Goal: Information Seeking & Learning: Learn about a topic

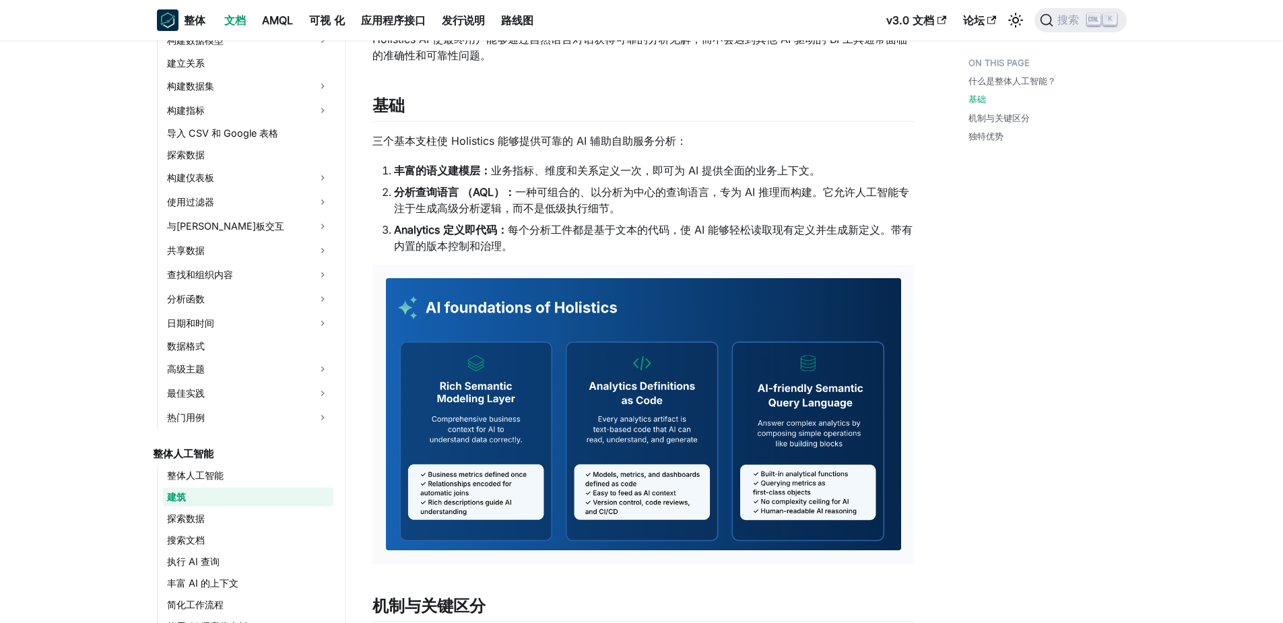
scroll to position [58, 0]
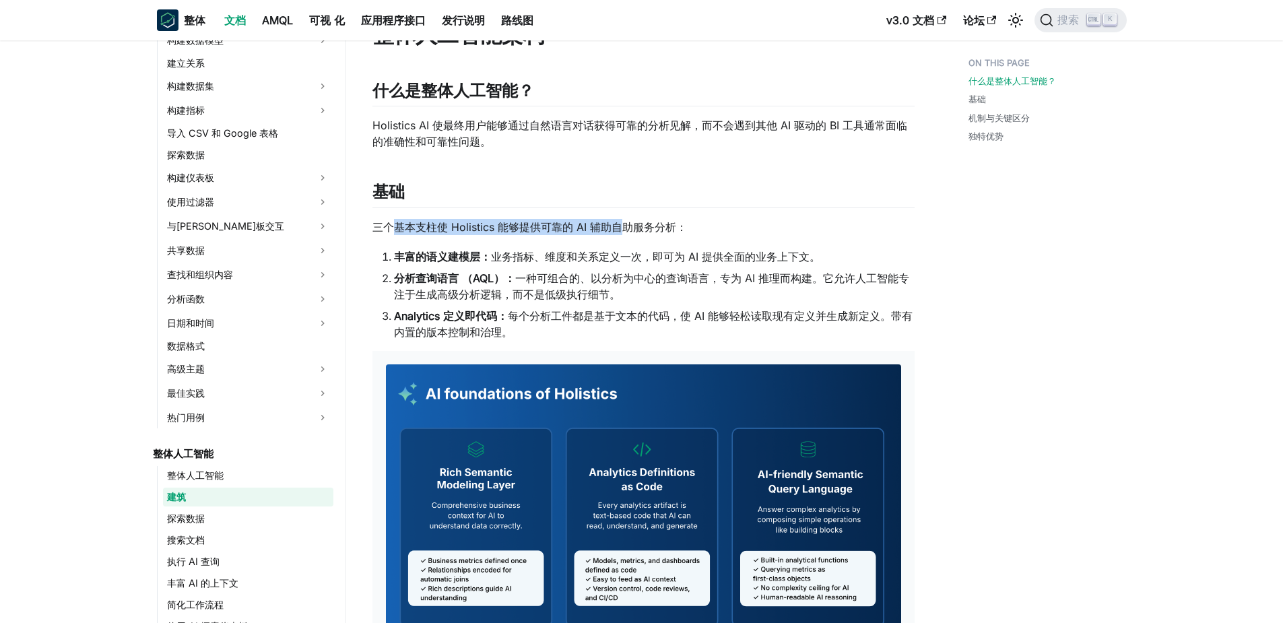
drag, startPoint x: 400, startPoint y: 226, endPoint x: 616, endPoint y: 226, distance: 216.2
click at [616, 226] on p "三个基本支柱使 Holistics 能够提供可靠的 AI 辅助自助服务分析：" at bounding box center [643, 227] width 542 height 16
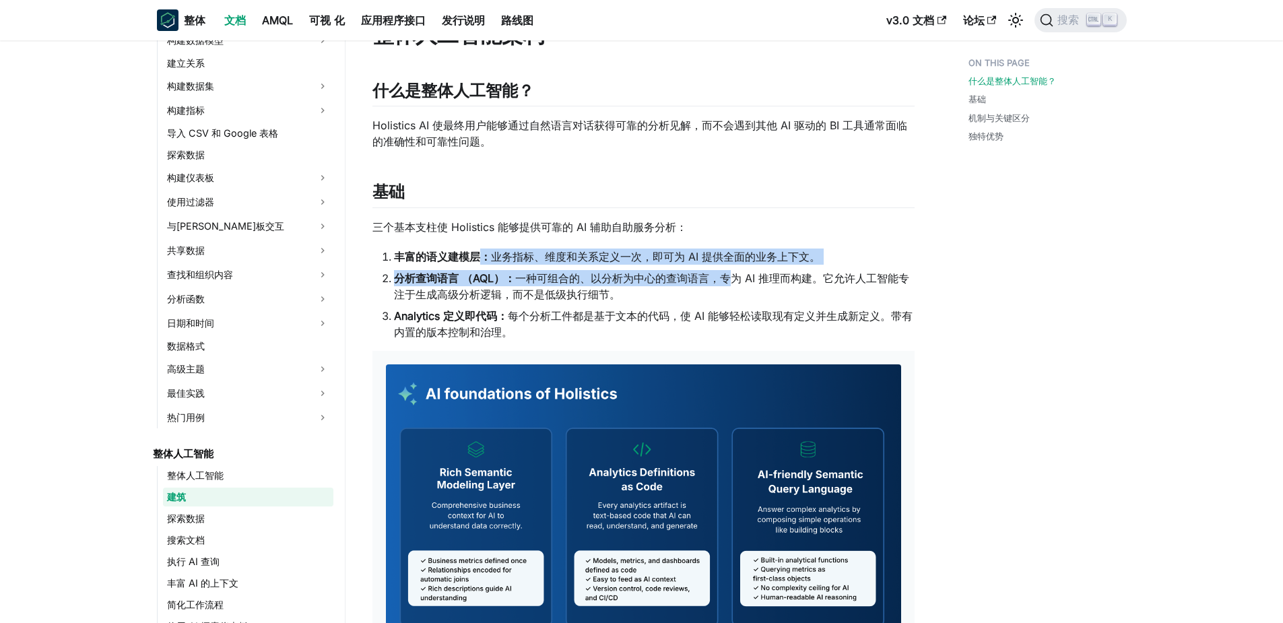
drag, startPoint x: 616, startPoint y: 226, endPoint x: 727, endPoint y: 272, distance: 119.6
click at [727, 272] on ol "丰富的语义建模层： 业务指标、维度和关系定义一次，即可为 AI 提供全面的业务上下文。 分析查询语言 （AQL）： 一种可组合的、以分析为中心的查询语言，专为…" at bounding box center [643, 295] width 542 height 92
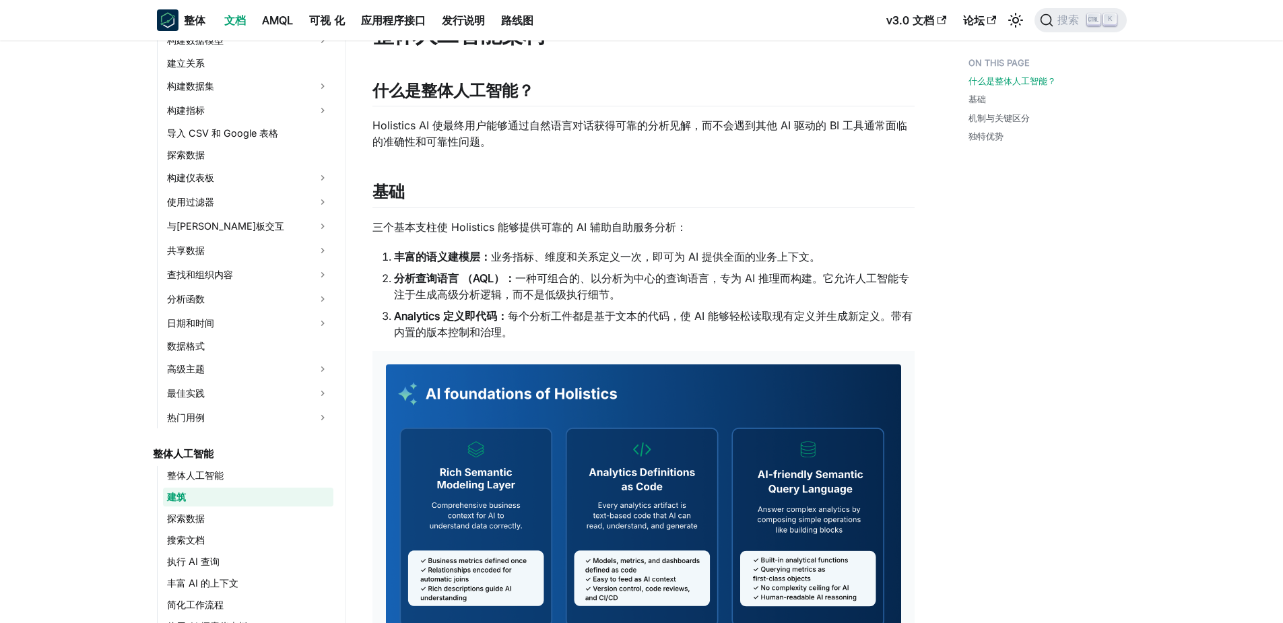
drag, startPoint x: 727, startPoint y: 272, endPoint x: 684, endPoint y: 292, distance: 47.3
click at [684, 292] on li "分析查询语言 （AQL）： 一种可组合的、以分析为中心的查询语言，专为 AI 推理而构建。它允许人工智能专注于生成高级分析逻辑，而不是低级执行细节。" at bounding box center [654, 286] width 521 height 32
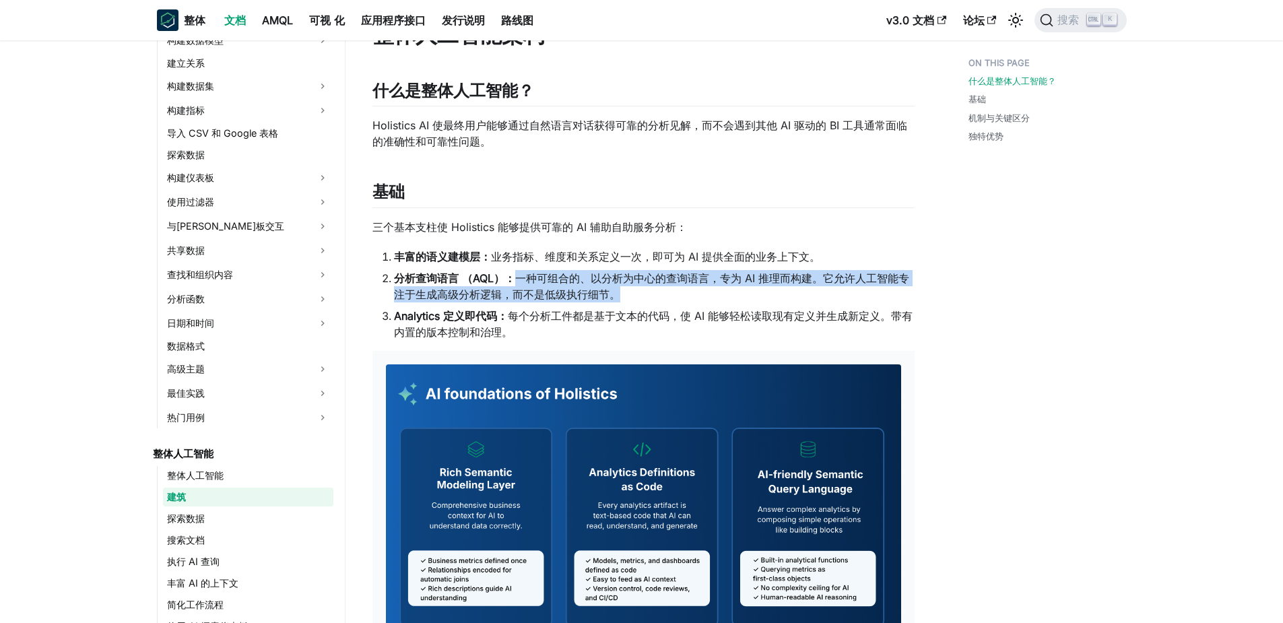
drag, startPoint x: 512, startPoint y: 276, endPoint x: 628, endPoint y: 299, distance: 118.1
click at [628, 299] on li "分析查询语言 （AQL）： 一种可组合的、以分析为中心的查询语言，专为 AI 推理而构建。它允许人工智能专注于生成高级分析逻辑，而不是低级执行细节。" at bounding box center [654, 286] width 521 height 32
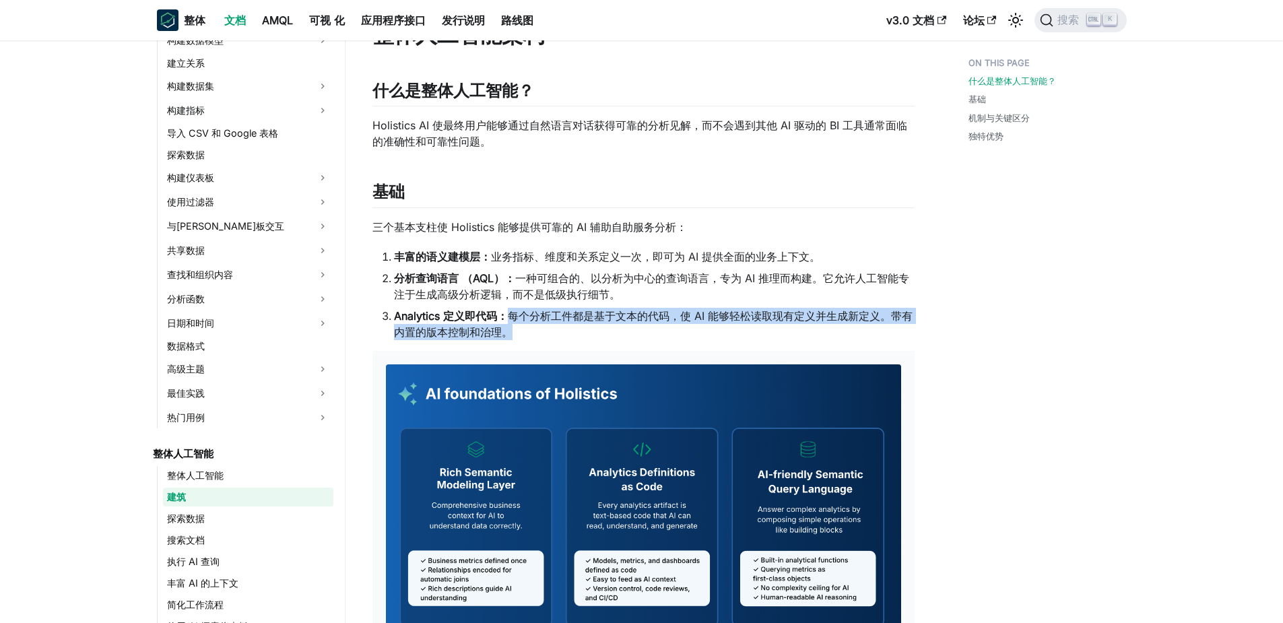
drag, startPoint x: 628, startPoint y: 299, endPoint x: 529, endPoint y: 327, distance: 102.1
click at [529, 327] on li "Analytics 定义即代码： 每个分析工件都是基于文本的代码，使 AI 能够轻松读取现有定义并生成新定义。带有内置的版本控制和治理。" at bounding box center [654, 324] width 521 height 32
drag, startPoint x: 529, startPoint y: 327, endPoint x: 665, endPoint y: 337, distance: 135.8
click at [665, 337] on li "Analytics 定义即代码： 每个分析工件都是基于文本的代码，使 AI 能够轻松读取现有定义并生成新定义。带有内置的版本控制和治理。" at bounding box center [654, 324] width 521 height 32
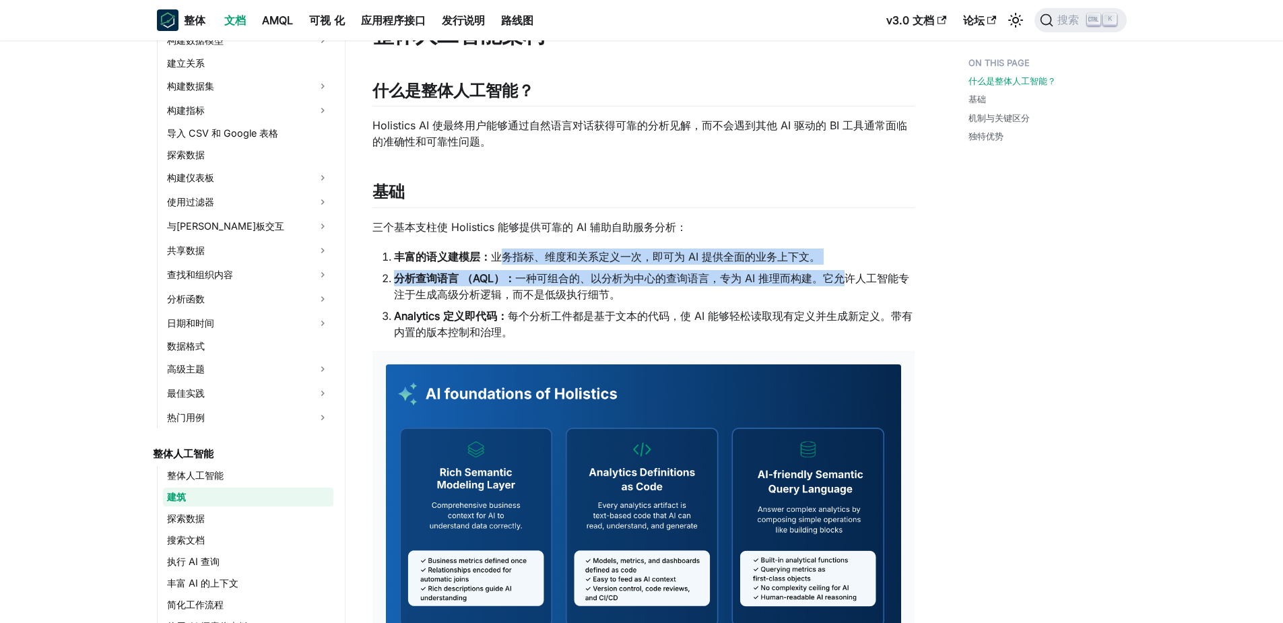
drag, startPoint x: 497, startPoint y: 253, endPoint x: 843, endPoint y: 268, distance: 346.5
click at [843, 268] on ol "丰富的语义建模层： 业务指标、维度和关系定义一次，即可为 AI 提供全面的业务上下文。 分析查询语言 （AQL）： 一种可组合的、以分析为中心的查询语言，专为…" at bounding box center [643, 295] width 542 height 92
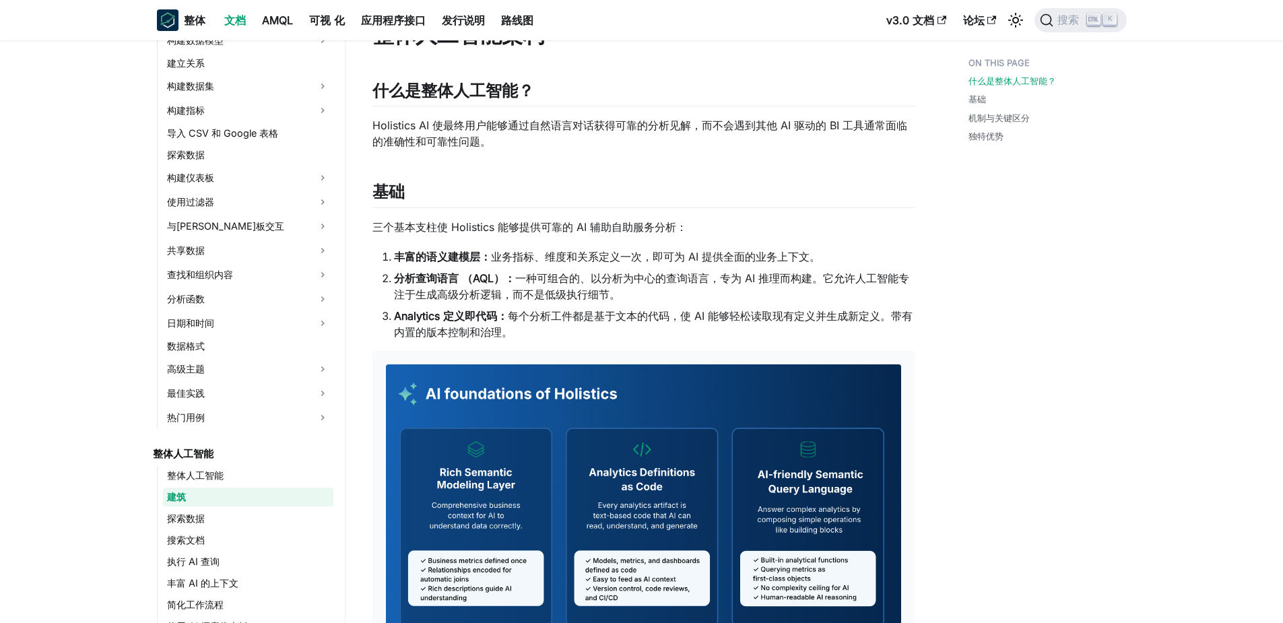
drag, startPoint x: 843, startPoint y: 268, endPoint x: 691, endPoint y: 292, distance: 154.0
click at [691, 292] on li "分析查询语言 （AQL）： 一种可组合的、以分析为中心的查询语言，专为 AI 推理而构建。它允许人工智能专注于生成高级分析逻辑，而不是低级执行细节。" at bounding box center [654, 286] width 521 height 32
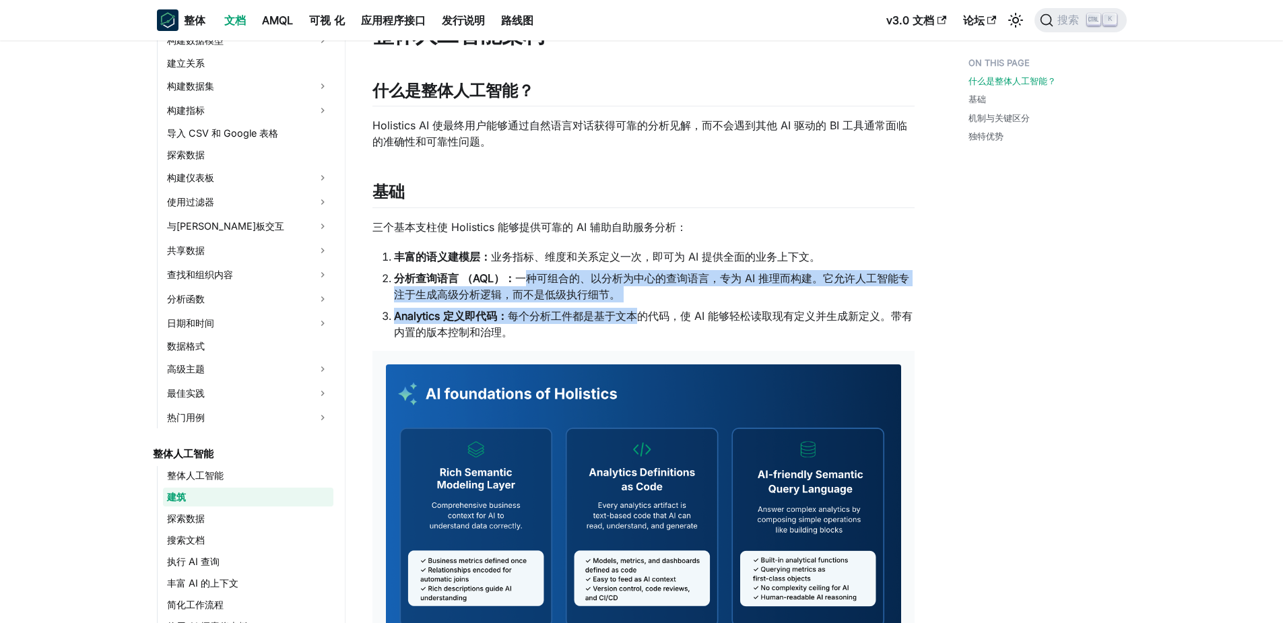
drag, startPoint x: 521, startPoint y: 282, endPoint x: 642, endPoint y: 306, distance: 123.8
click at [642, 306] on ol "丰富的语义建模层： 业务指标、维度和关系定义一次，即可为 AI 提供全面的业务上下文。 分析查询语言 （AQL）： 一种可组合的、以分析为中心的查询语言，专为…" at bounding box center [643, 295] width 542 height 92
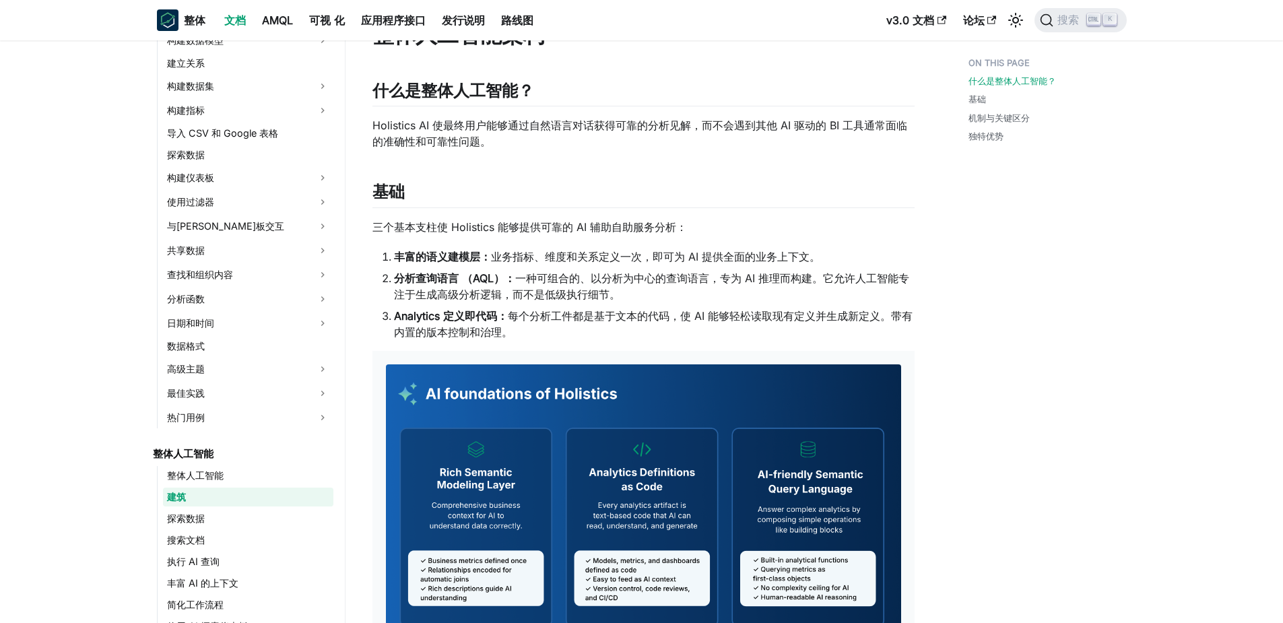
drag, startPoint x: 642, startPoint y: 306, endPoint x: 589, endPoint y: 334, distance: 59.9
click at [589, 334] on li "Analytics 定义即代码： 每个分析工件都是基于文本的代码，使 AI 能够轻松读取现有定义并生成新定义。带有内置的版本控制和治理。" at bounding box center [654, 324] width 521 height 32
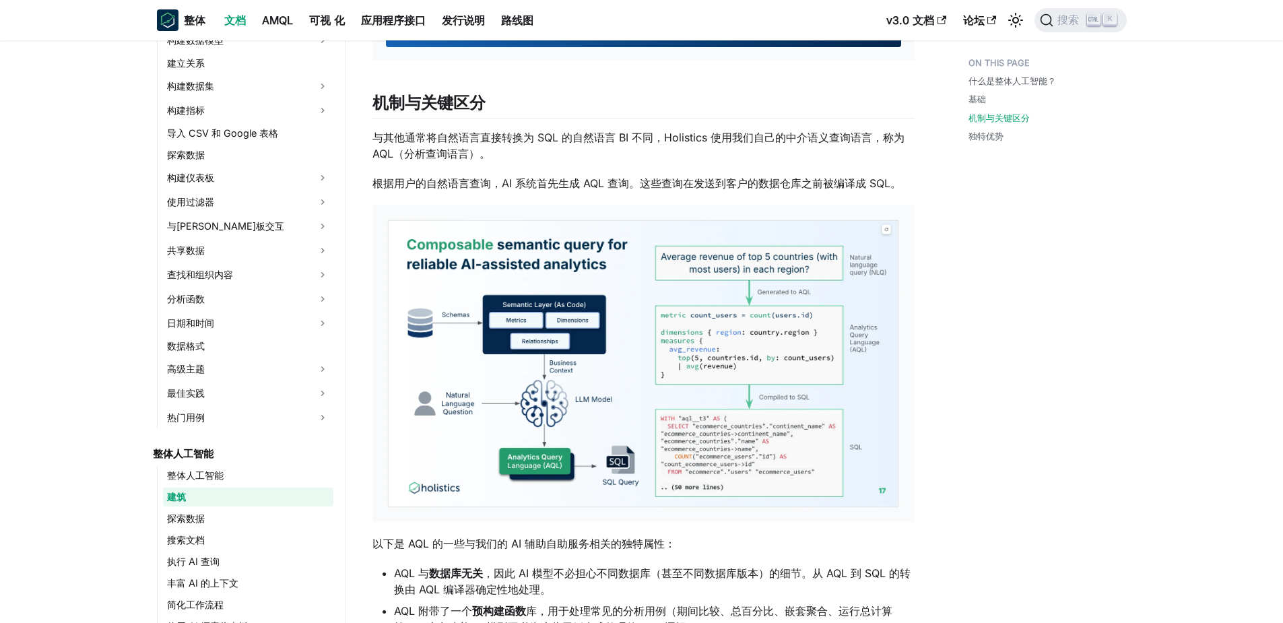
scroll to position [529, 0]
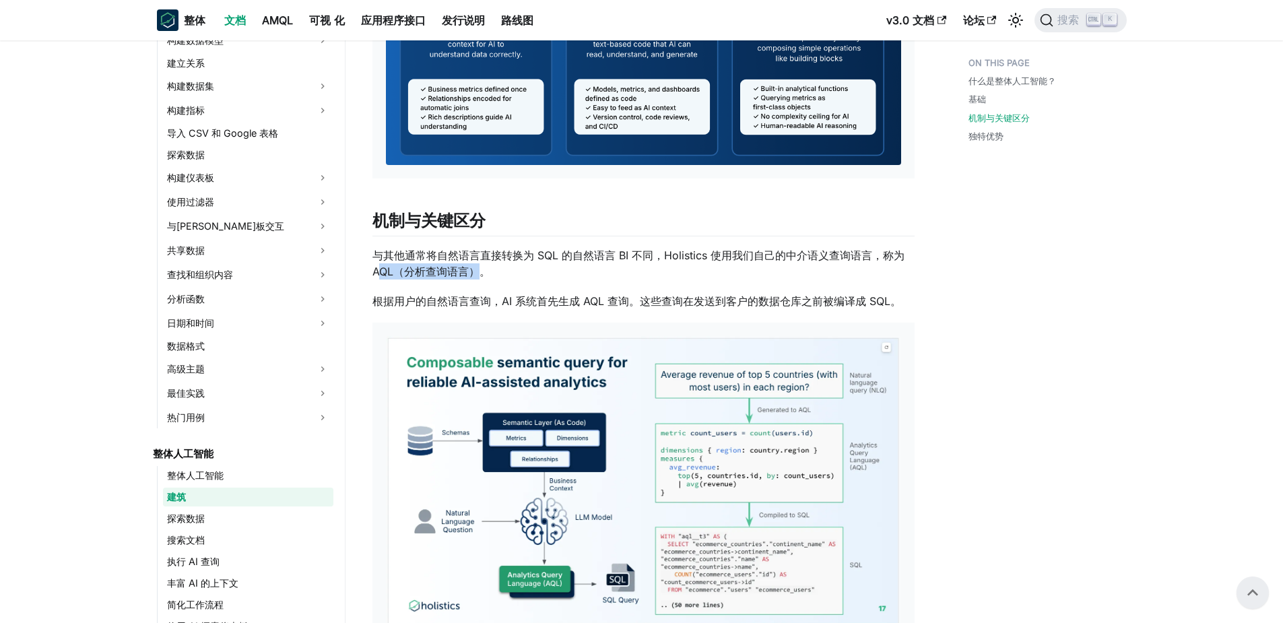
drag, startPoint x: 381, startPoint y: 266, endPoint x: 479, endPoint y: 273, distance: 98.6
click at [479, 273] on p "与其他通常将自然语言直接转换为 SQL 的自然语言 BI 不同，Holistics 使用我们自己的中介语义查询语言，称为 AQL（分析查询语言）。" at bounding box center [643, 263] width 542 height 32
drag, startPoint x: 479, startPoint y: 273, endPoint x: 634, endPoint y: 288, distance: 156.3
click at [634, 288] on div "整体人工智能架构 什么是整体人工智能？ ​ Holistics AI 使最终用户能够通过自然语言对话获得可靠的分析见解，而不会遇到其他 AI 驱动的 BI 工…" at bounding box center [643, 311] width 542 height 1522
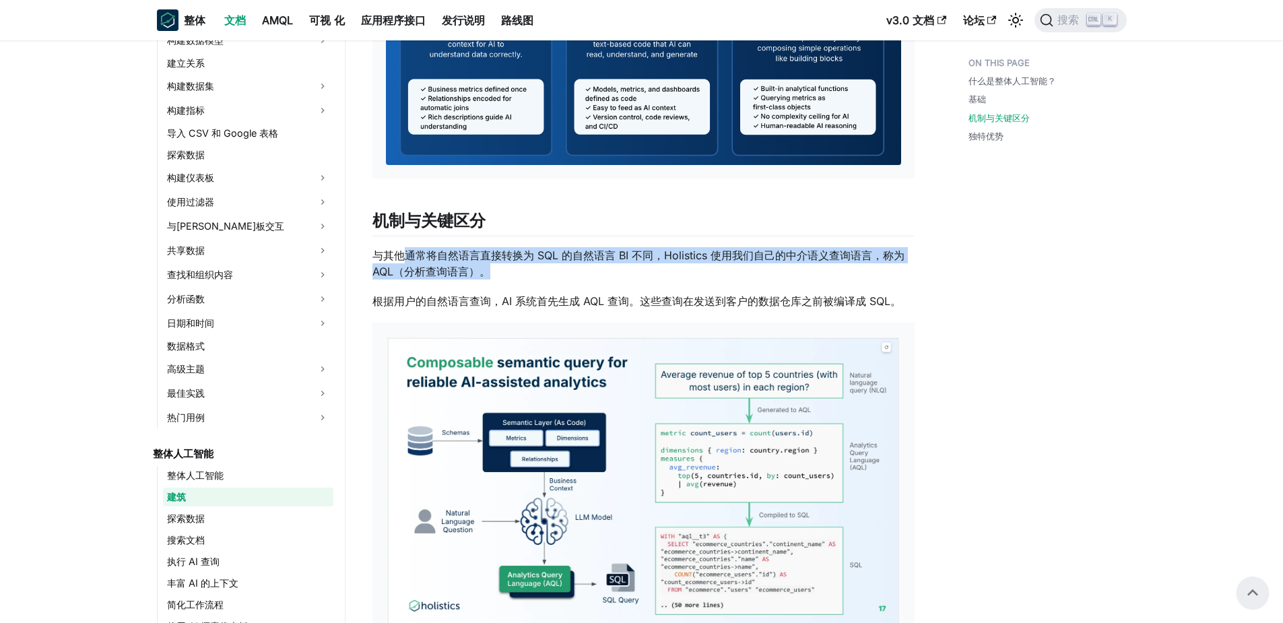
drag, startPoint x: 572, startPoint y: 268, endPoint x: 399, endPoint y: 255, distance: 173.6
click at [399, 255] on p "与其他通常将自然语言直接转换为 SQL 的自然语言 BI 不同，Holistics 使用我们自己的中介语义查询语言，称为 AQL（分析查询语言）。" at bounding box center [643, 263] width 542 height 32
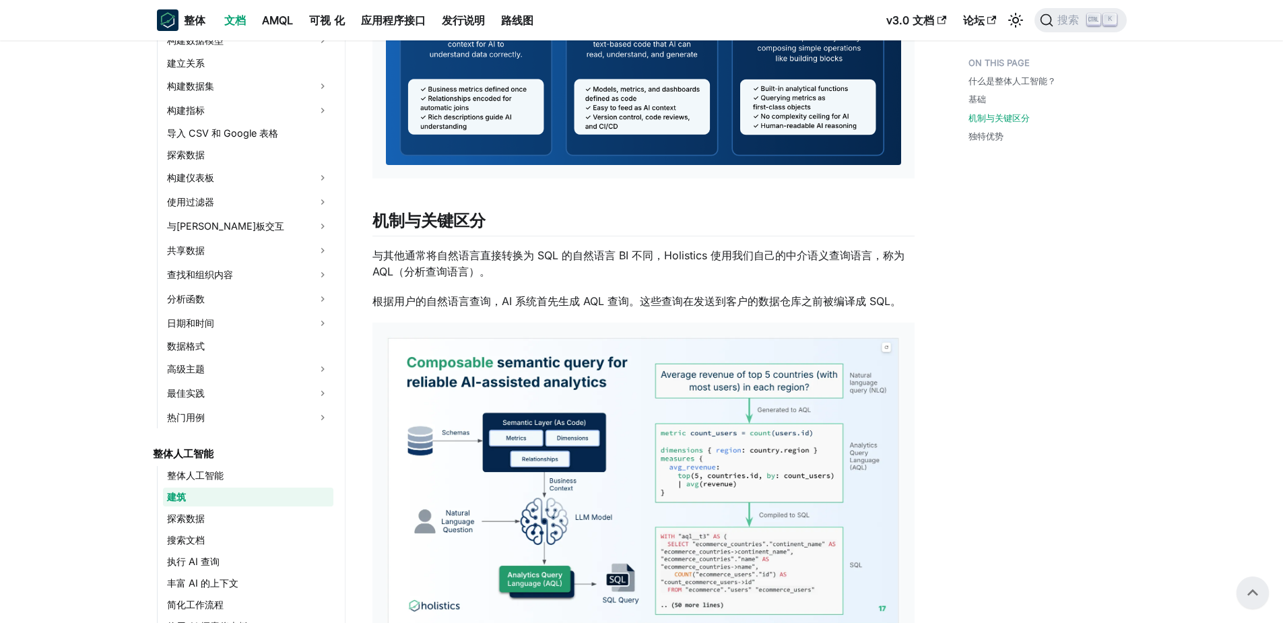
drag, startPoint x: 399, startPoint y: 255, endPoint x: 512, endPoint y: 289, distance: 117.6
click at [528, 284] on div "整体人工智能架构 什么是整体人工智能？ ​ Holistics AI 使最终用户能够通过自然语言对话获得可靠的分析见解，而不会遇到其他 AI 驱动的 BI 工…" at bounding box center [643, 311] width 542 height 1522
drag, startPoint x: 494, startPoint y: 292, endPoint x: 891, endPoint y: 308, distance: 397.0
click at [891, 308] on p "根据用户的自然语言查询，AI 系统首先生成 AQL 查询。这些查询在发送到客户的数据仓库之前被编译成 SQL。" at bounding box center [643, 301] width 542 height 16
click at [409, 308] on p "根据用户的自然语言查询，AI 系统首先生成 AQL 查询。这些查询在发送到客户的数据仓库之前被编译成 SQL。" at bounding box center [643, 301] width 542 height 16
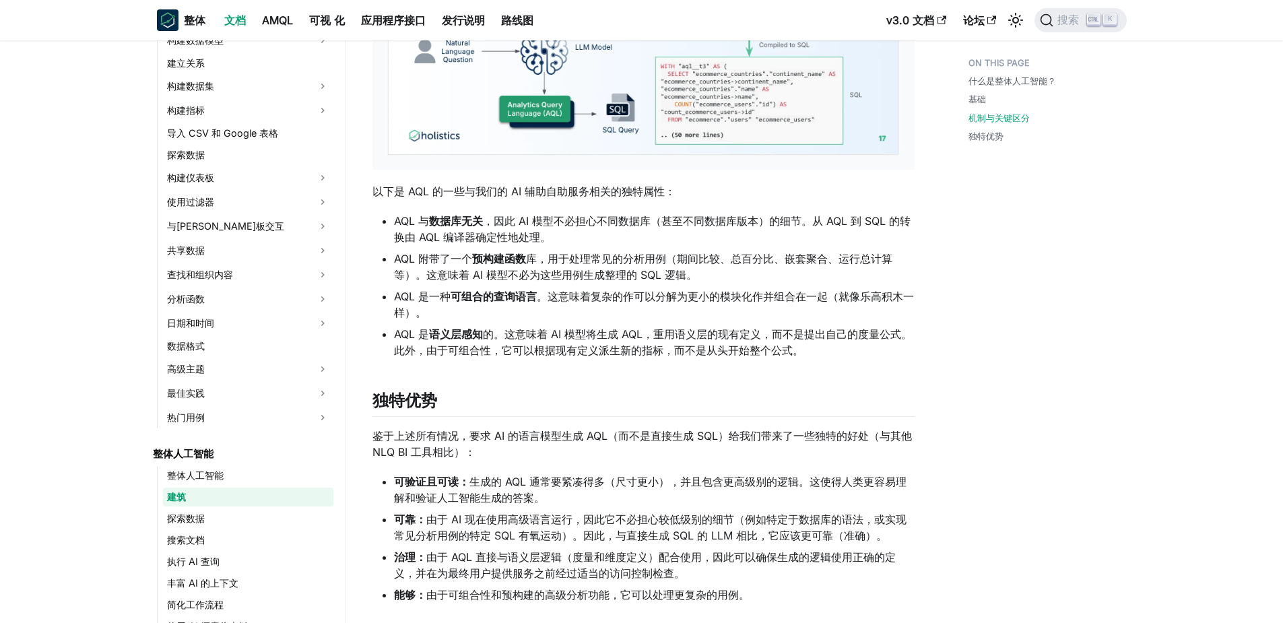
scroll to position [1001, 0]
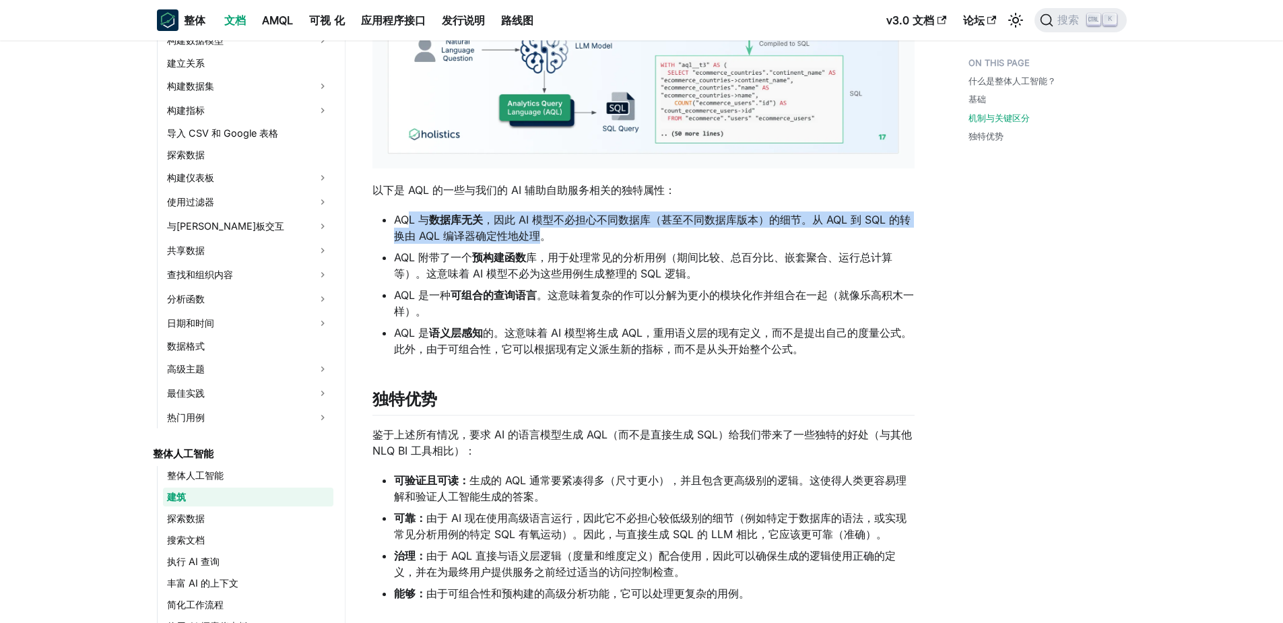
drag, startPoint x: 414, startPoint y: 215, endPoint x: 540, endPoint y: 230, distance: 126.8
click at [540, 230] on li "AQL 与 数据库无关 ，因此 AI 模型不必担心不同数据库（甚至不同数据库版本）的细节。从 AQL 到 SQL 的转换由 AQL 编译器确定性地处理。" at bounding box center [654, 227] width 521 height 32
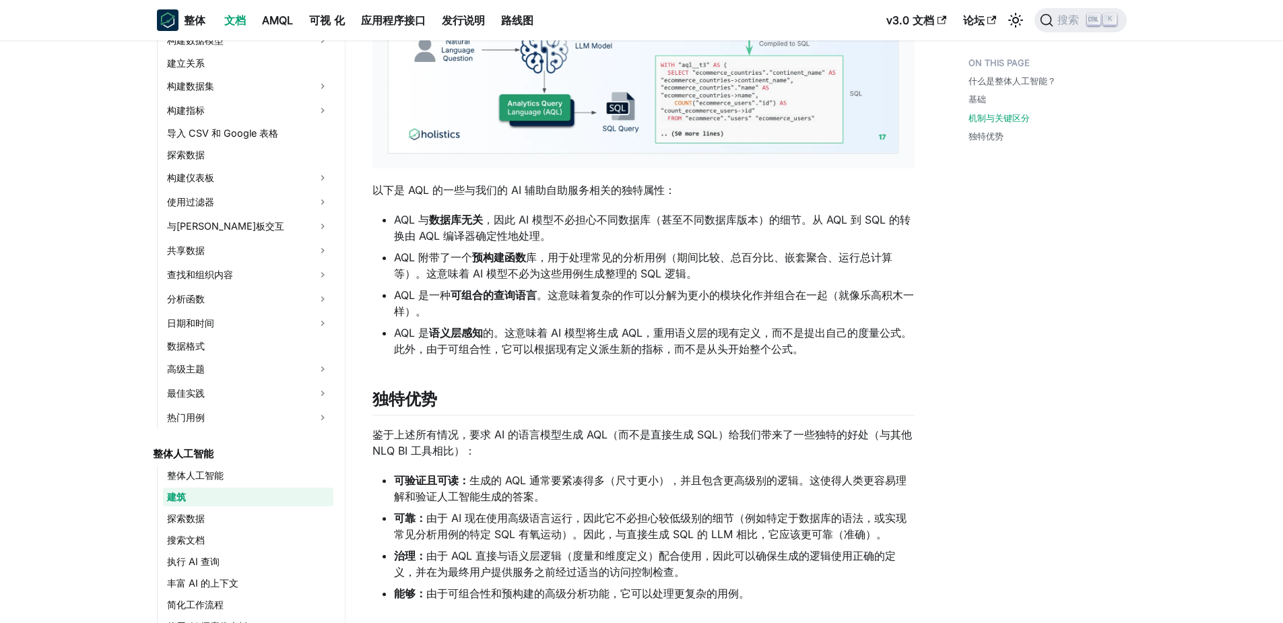
drag, startPoint x: 540, startPoint y: 230, endPoint x: 566, endPoint y: 269, distance: 47.6
click at [577, 269] on li "AQL 附带了一个 预构建函数 库，用于处理常见的分析用例（期间比较、总百分比、嵌套聚合、运行总计算等）。这意味着 AI 模型不必为这些用例生成整理的 SQL…" at bounding box center [654, 265] width 521 height 32
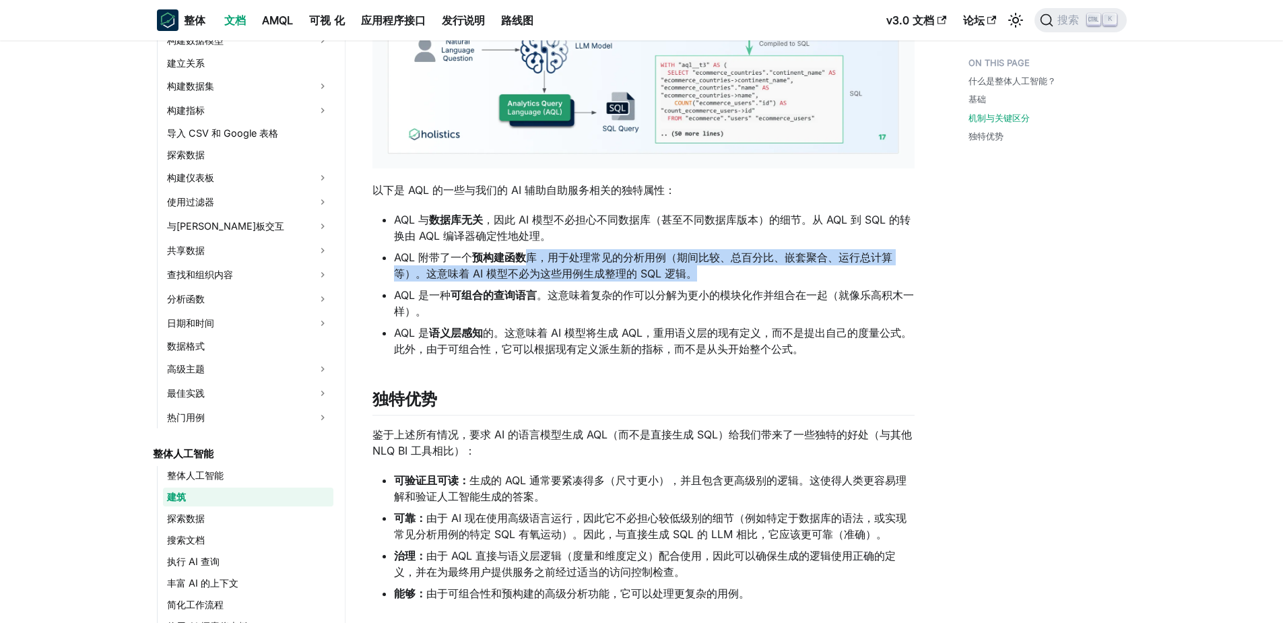
drag, startPoint x: 556, startPoint y: 257, endPoint x: 713, endPoint y: 272, distance: 157.7
click at [713, 272] on li "AQL 附带了一个 预构建函数 库，用于处理常见的分析用例（期间比较、总百分比、嵌套聚合、运行总计算等）。这意味着 AI 模型不必为这些用例生成整理的 SQL…" at bounding box center [654, 265] width 521 height 32
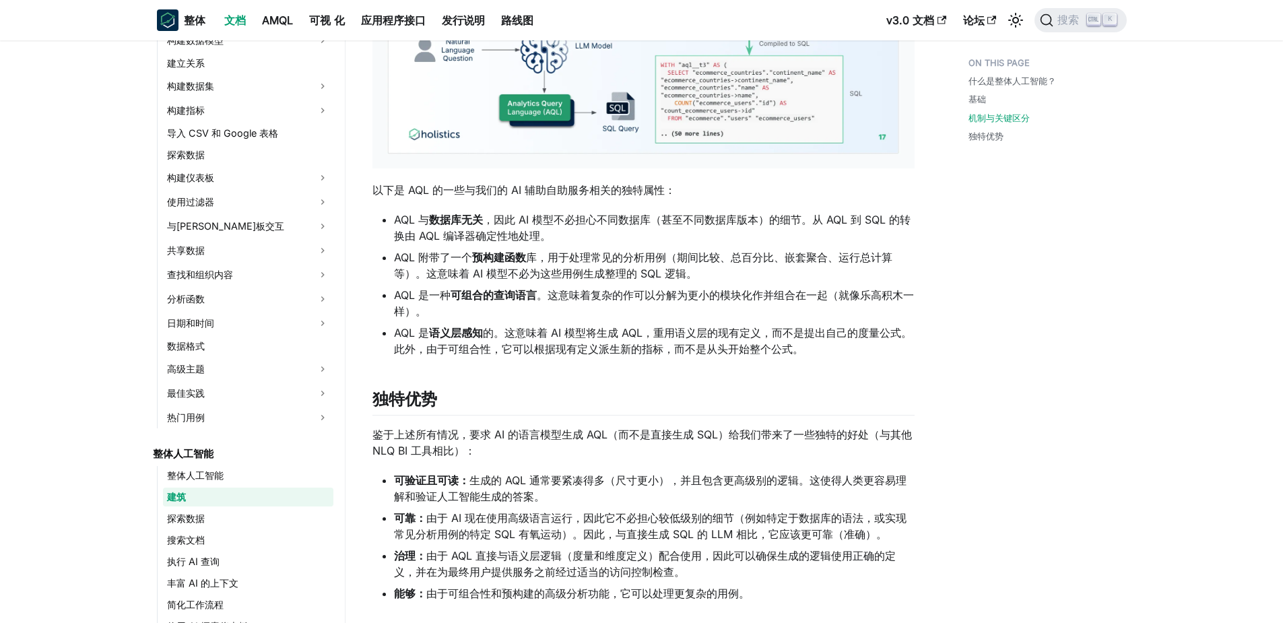
drag, startPoint x: 713, startPoint y: 272, endPoint x: 663, endPoint y: 303, distance: 58.1
click at [663, 303] on li "AQL 是一种 可组合的查询语言 。这意味着复杂的作可以分解为更小的模块化作并组合在一起（就像乐高积木一样）。" at bounding box center [654, 303] width 521 height 32
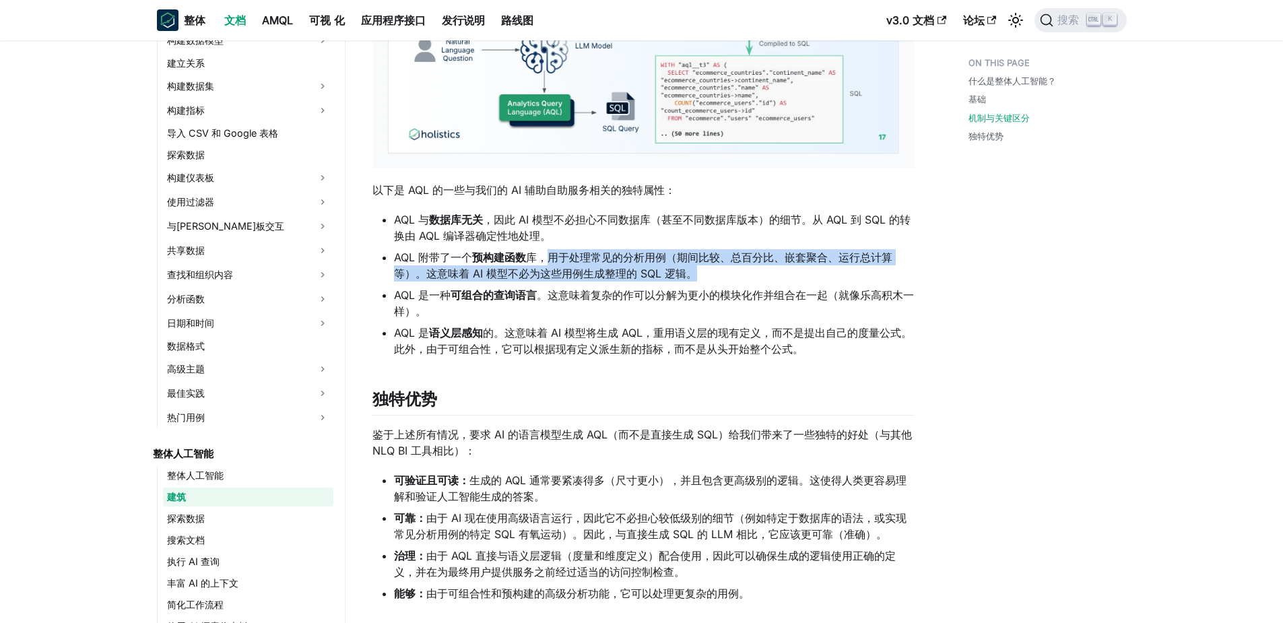
drag, startPoint x: 546, startPoint y: 260, endPoint x: 703, endPoint y: 270, distance: 157.3
click at [703, 270] on li "AQL 附带了一个 预构建函数 库，用于处理常见的分析用例（期间比较、总百分比、嵌套聚合、运行总计算等）。这意味着 AI 模型不必为这些用例生成整理的 SQL…" at bounding box center [654, 265] width 521 height 32
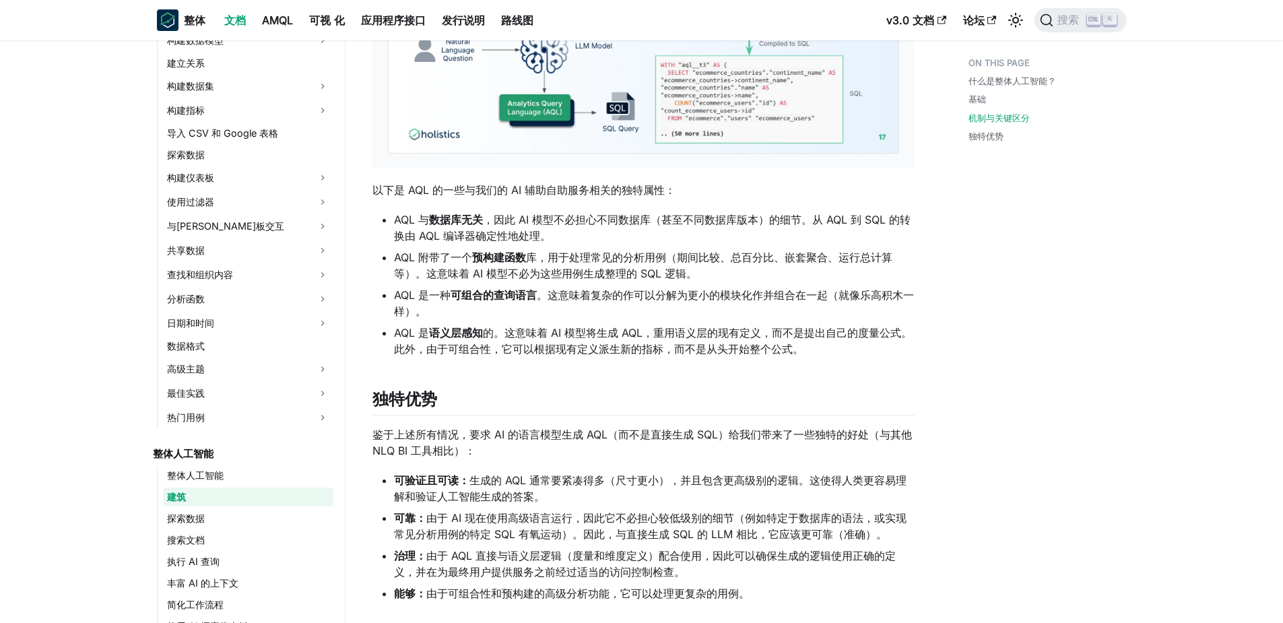
drag, startPoint x: 703, startPoint y: 270, endPoint x: 685, endPoint y: 292, distance: 28.7
click at [686, 303] on li "AQL 是一种 可组合的查询语言 。这意味着复杂的作可以分解为更小的模块化作并组合在一起（就像乐高积木一样）。" at bounding box center [654, 303] width 521 height 32
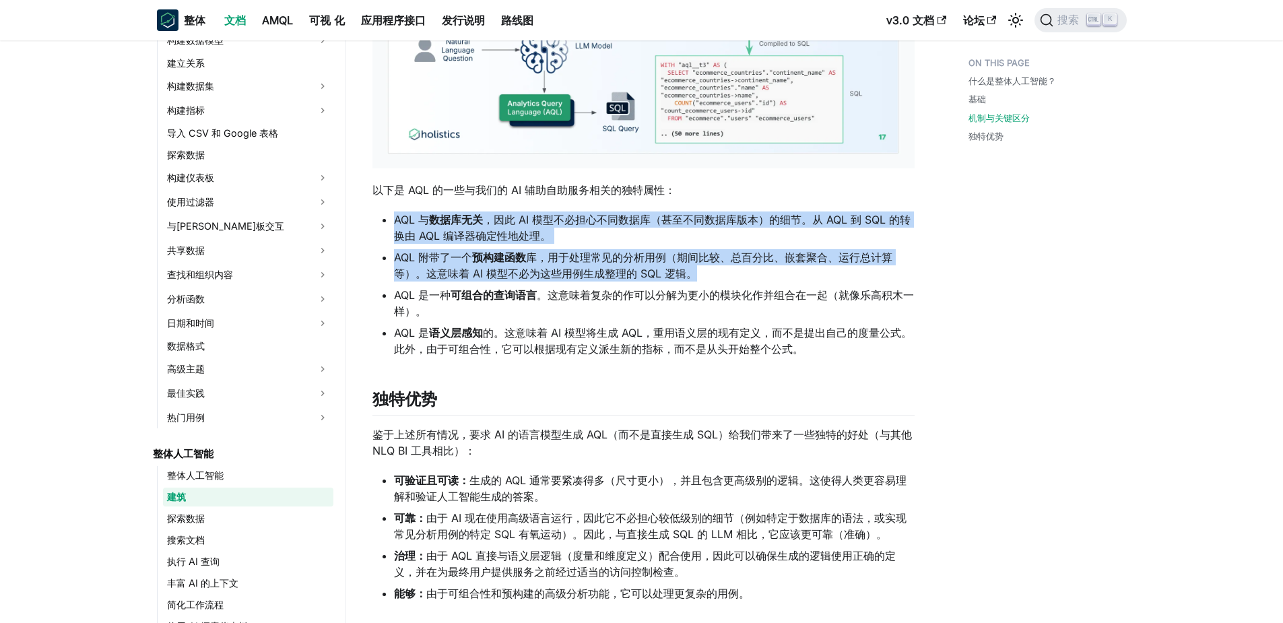
drag, startPoint x: 697, startPoint y: 272, endPoint x: 375, endPoint y: 222, distance: 325.9
click at [375, 222] on ul "AQL 与 数据库无关 ，因此 AI 模型不必担心不同数据库（甚至不同数据库版本）的细节。从 AQL 到 SQL 的转换由 AQL 编译器确定性地处理。 AQ…" at bounding box center [643, 283] width 542 height 145
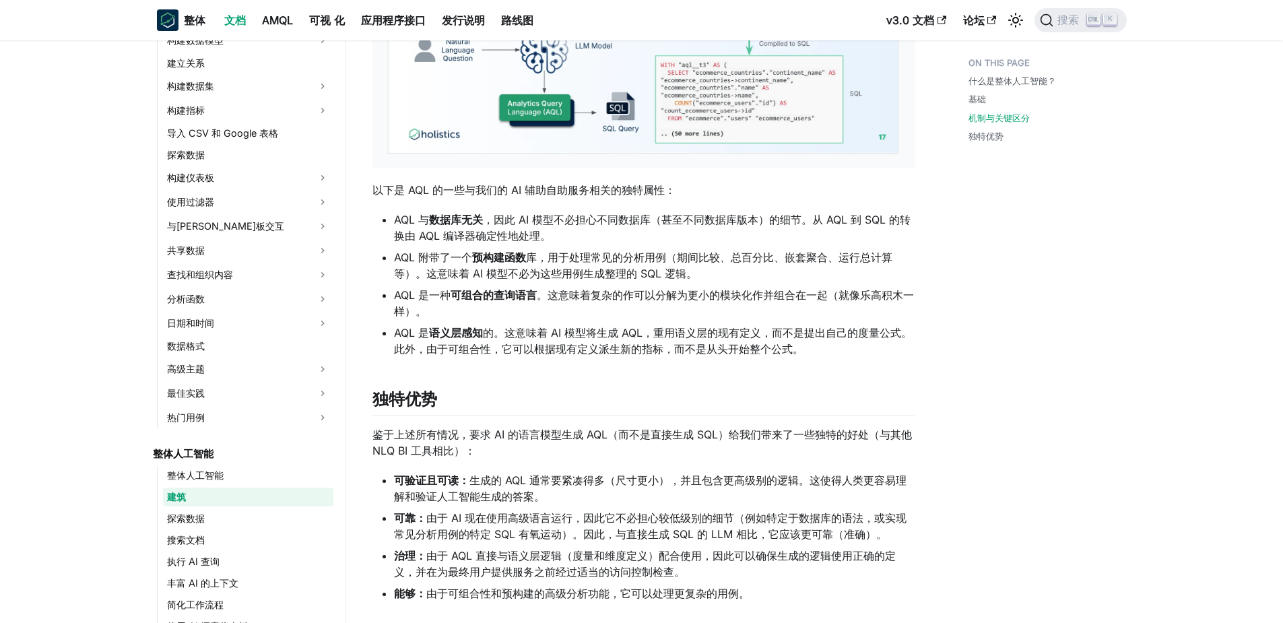
drag, startPoint x: 375, startPoint y: 222, endPoint x: 418, endPoint y: 302, distance: 91.6
click at [426, 304] on li "AQL 是一种 可组合的查询语言 。这意味着复杂的作可以分解为更小的模块化作并组合在一起（就像乐高积木一样）。" at bounding box center [654, 303] width 521 height 32
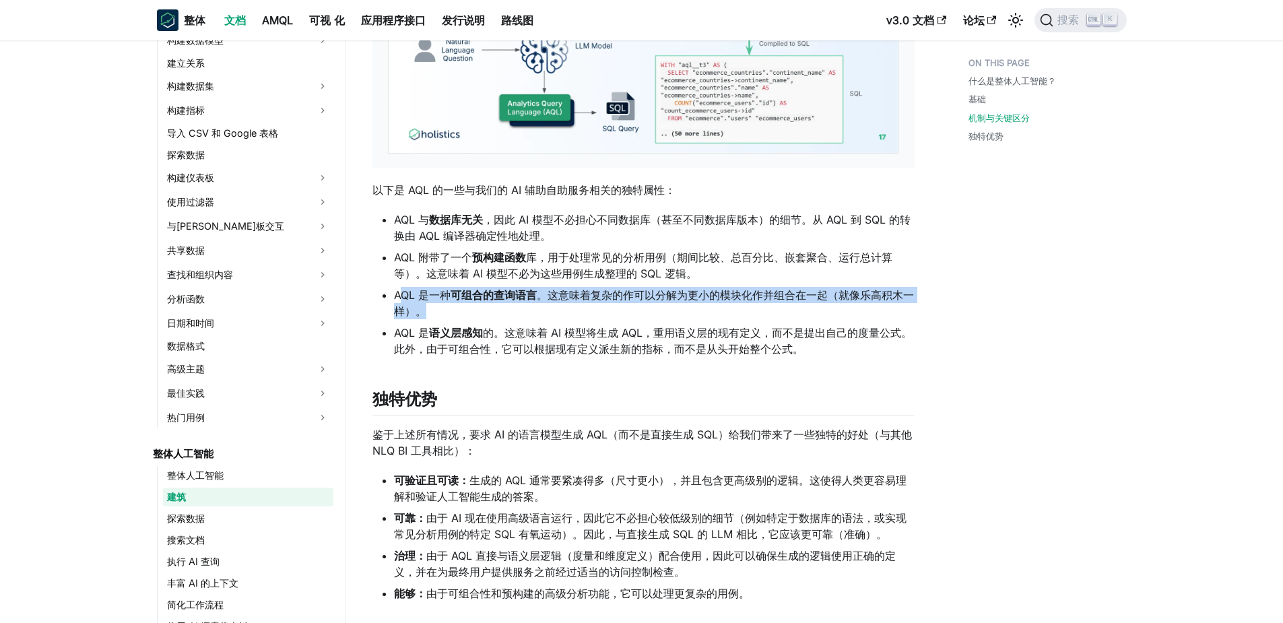
drag, startPoint x: 401, startPoint y: 294, endPoint x: 429, endPoint y: 307, distance: 31.3
click at [429, 307] on li "AQL 是一种 可组合的查询语言 。这意味着复杂的作可以分解为更小的模块化作并组合在一起（就像乐高积木一样）。" at bounding box center [654, 303] width 521 height 32
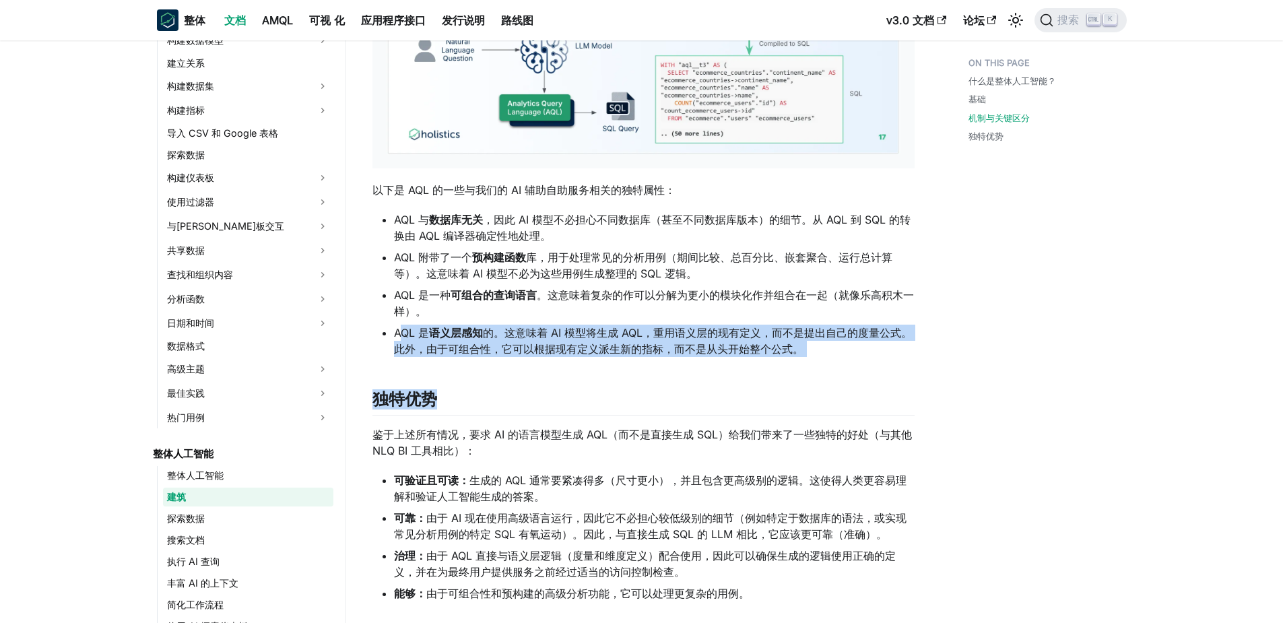
drag, startPoint x: 429, startPoint y: 307, endPoint x: 801, endPoint y: 367, distance: 376.6
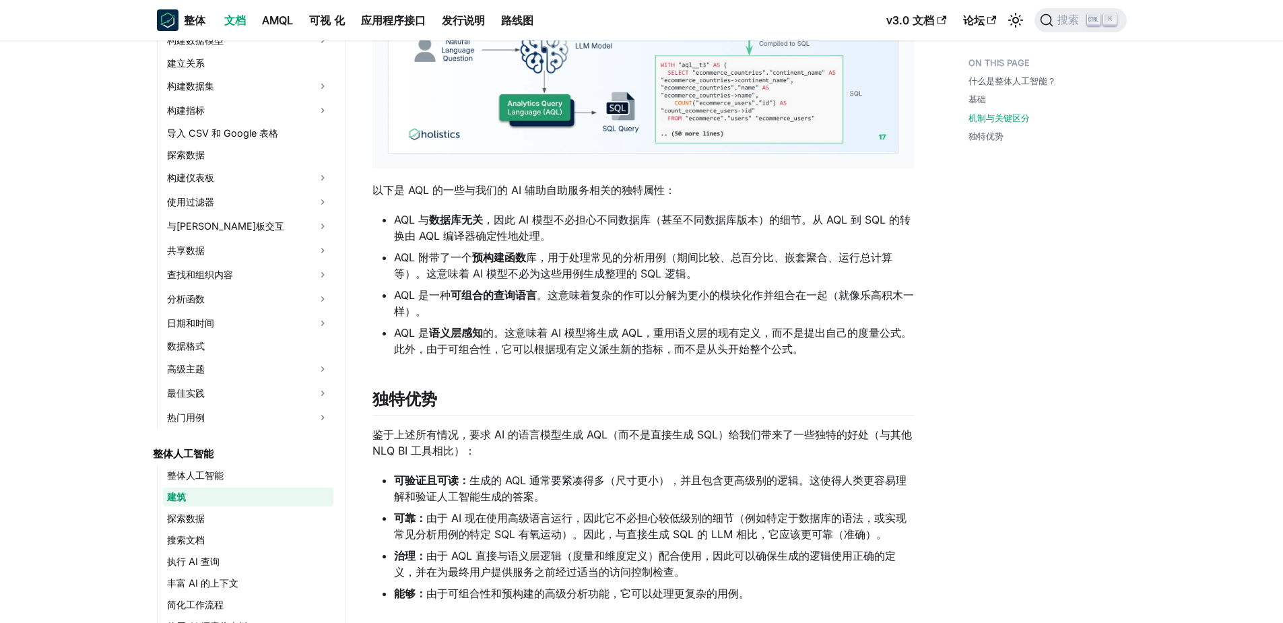
drag, startPoint x: 801, startPoint y: 367, endPoint x: 523, endPoint y: 422, distance: 283.5
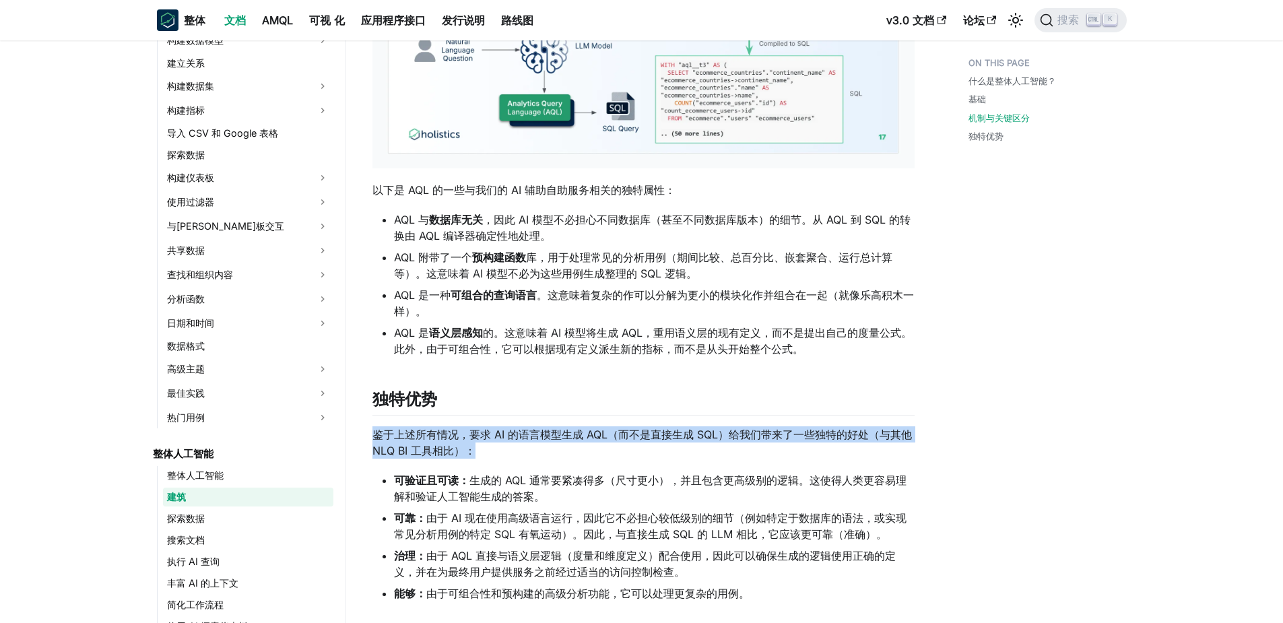
drag, startPoint x: 374, startPoint y: 428, endPoint x: 485, endPoint y: 456, distance: 114.0
click at [485, 456] on p "鉴于上述所有情况，要求 AI 的语言模型生成 AQL（而不是直接生成 SQL）给我们带来了一些独特的好处（与其他 NLQ BI 工具相比）：" at bounding box center [643, 442] width 542 height 32
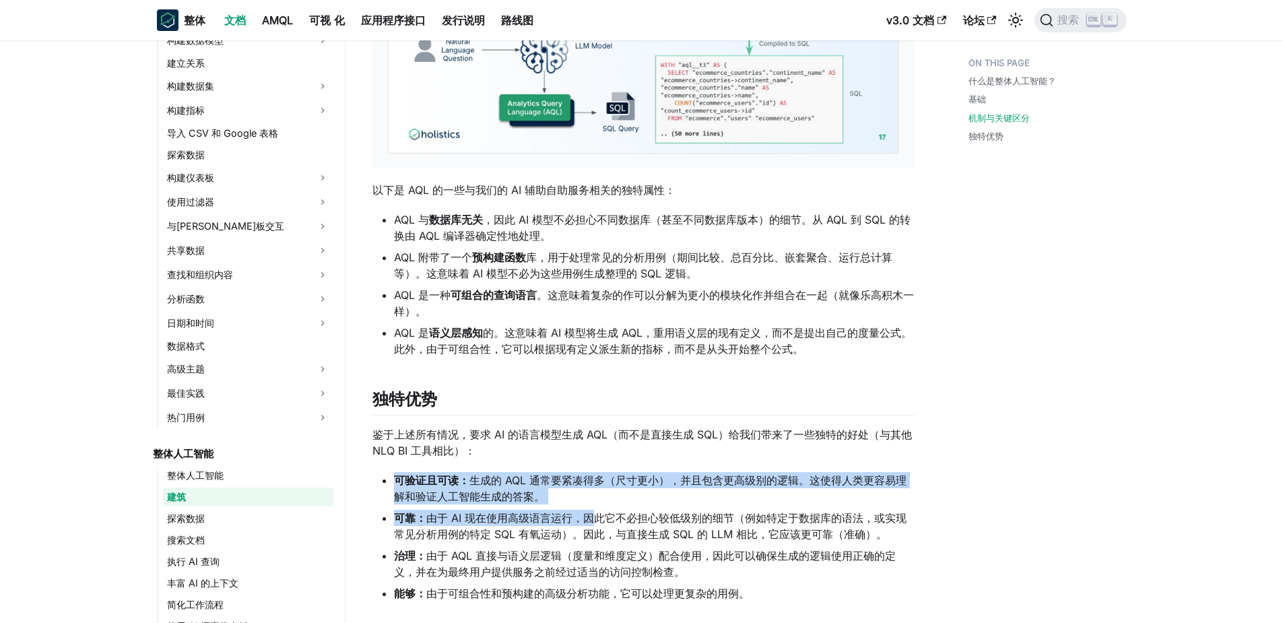
drag, startPoint x: 485, startPoint y: 456, endPoint x: 595, endPoint y: 506, distance: 120.8
click at [595, 506] on ul "可验证且可读： 生成的 AQL 通常要紧凑得多（尺寸更小），并且包含更高级别的逻辑。这使得人类更容易理解和验证人工智能生成的答案。 可靠： 由于 AI 现在使…" at bounding box center [643, 536] width 542 height 129
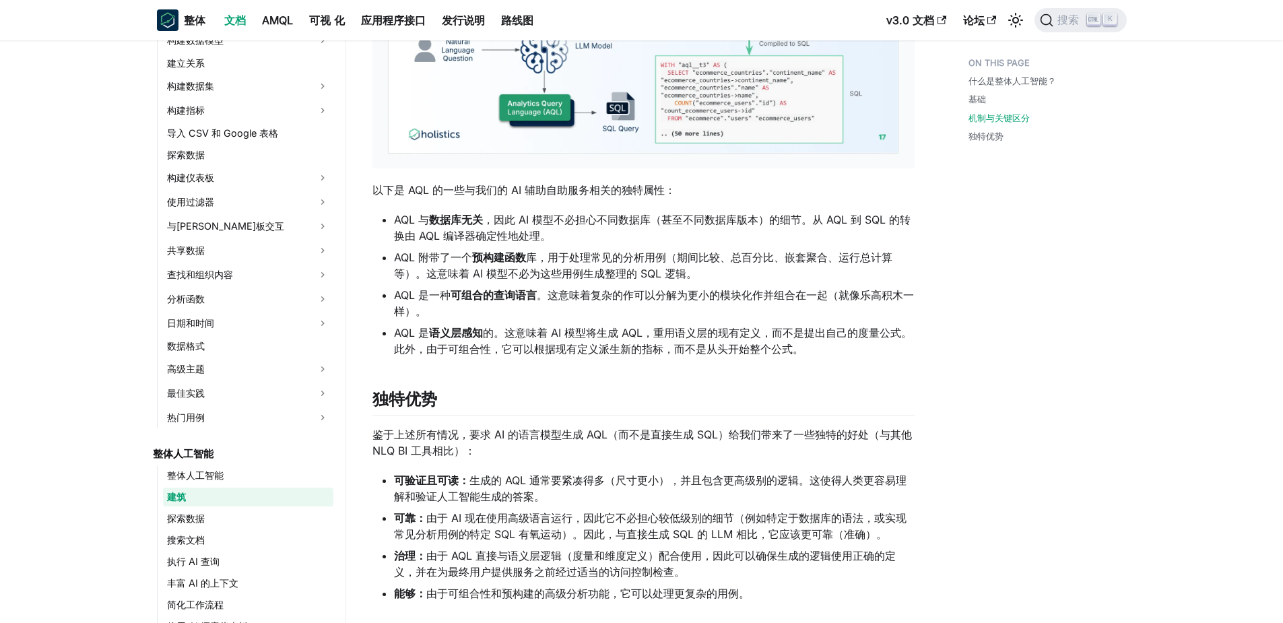
click at [409, 531] on li "可靠： 由于 AI 现在使用高级语言运行，因此它不必担心较低级别的细节（例如特定于数据库的语法，或实现常见分析用例的特定 SQL 有氧运动）。因此，与直接生成…" at bounding box center [654, 526] width 521 height 32
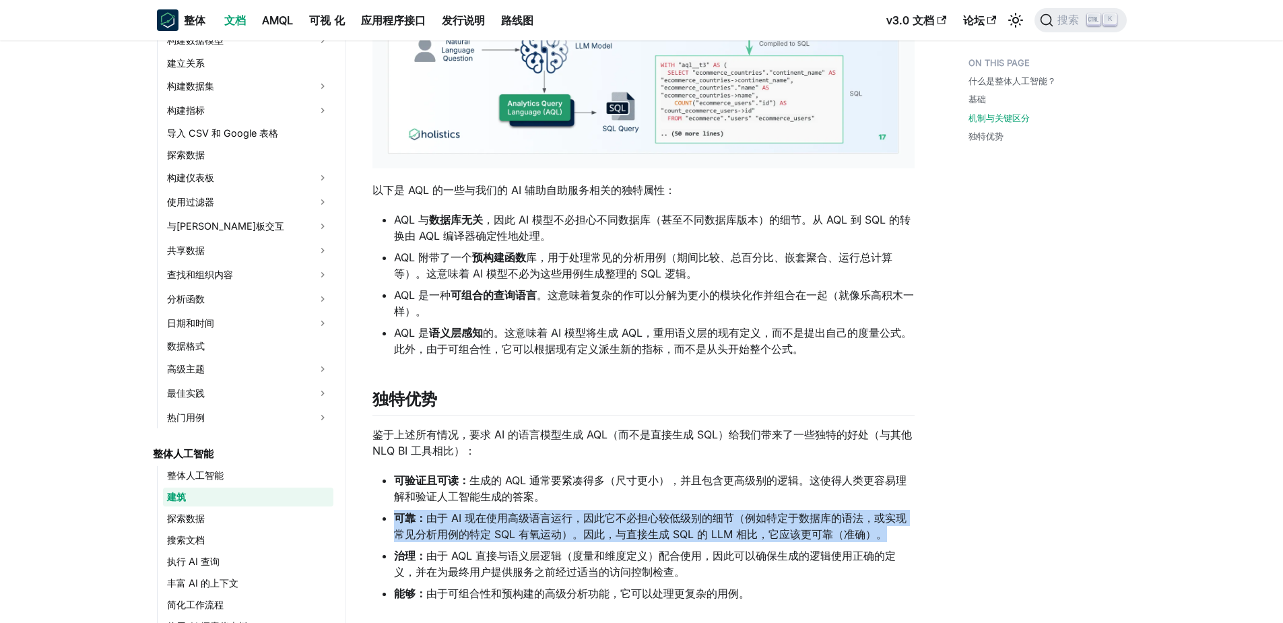
drag, startPoint x: 394, startPoint y: 517, endPoint x: 896, endPoint y: 527, distance: 502.5
click at [896, 527] on li "可靠： 由于 AI 现在使用高级语言运行，因此它不必担心较低级别的细节（例如特定于数据库的语法，或实现常见分析用例的特定 SQL 有氧运动）。因此，与直接生成…" at bounding box center [654, 526] width 521 height 32
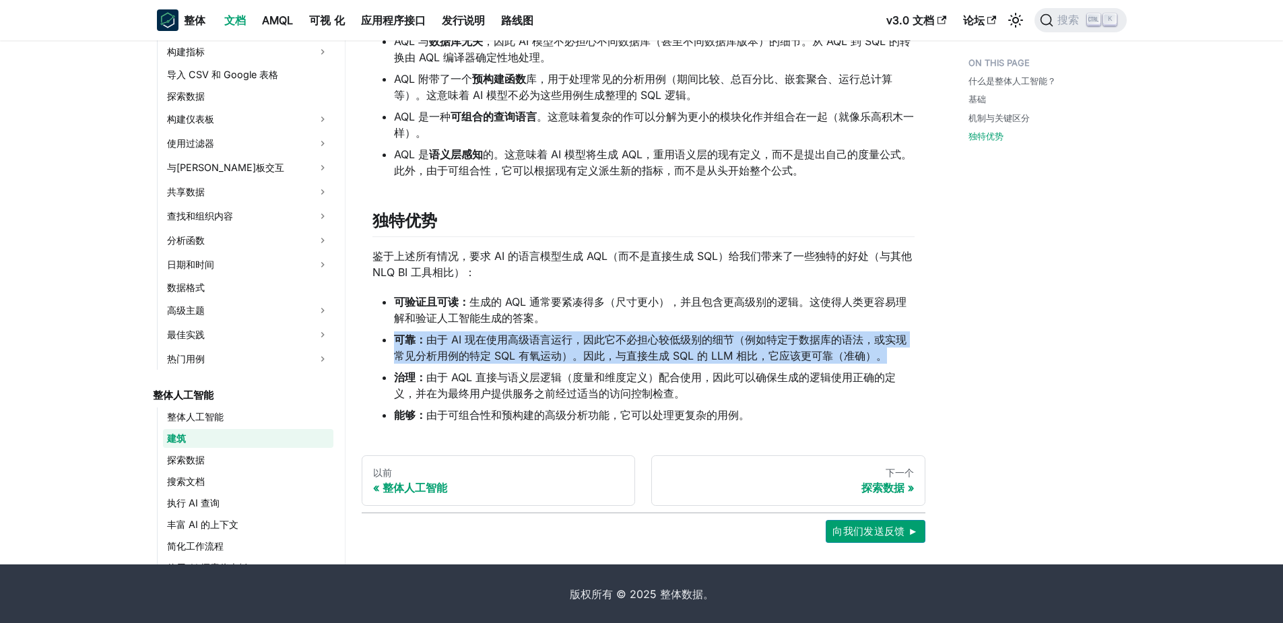
scroll to position [1180, 0]
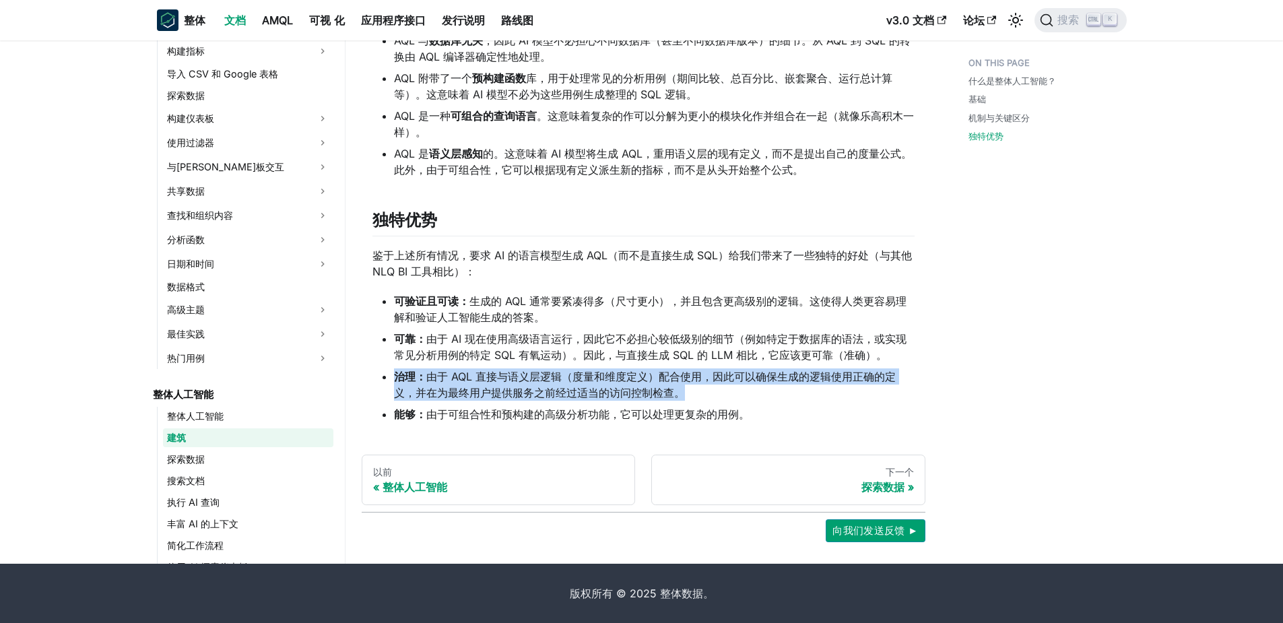
drag, startPoint x: 748, startPoint y: 377, endPoint x: 794, endPoint y: 393, distance: 48.3
click at [794, 393] on ul "可验证且可读： 生成的 AQL 通常要紧凑得多（尺寸更小），并且包含更高级别的逻辑。这使得人类更容易理解和验证人工智能生成的答案。 可靠： 由于 AI 现在使…" at bounding box center [643, 357] width 542 height 129
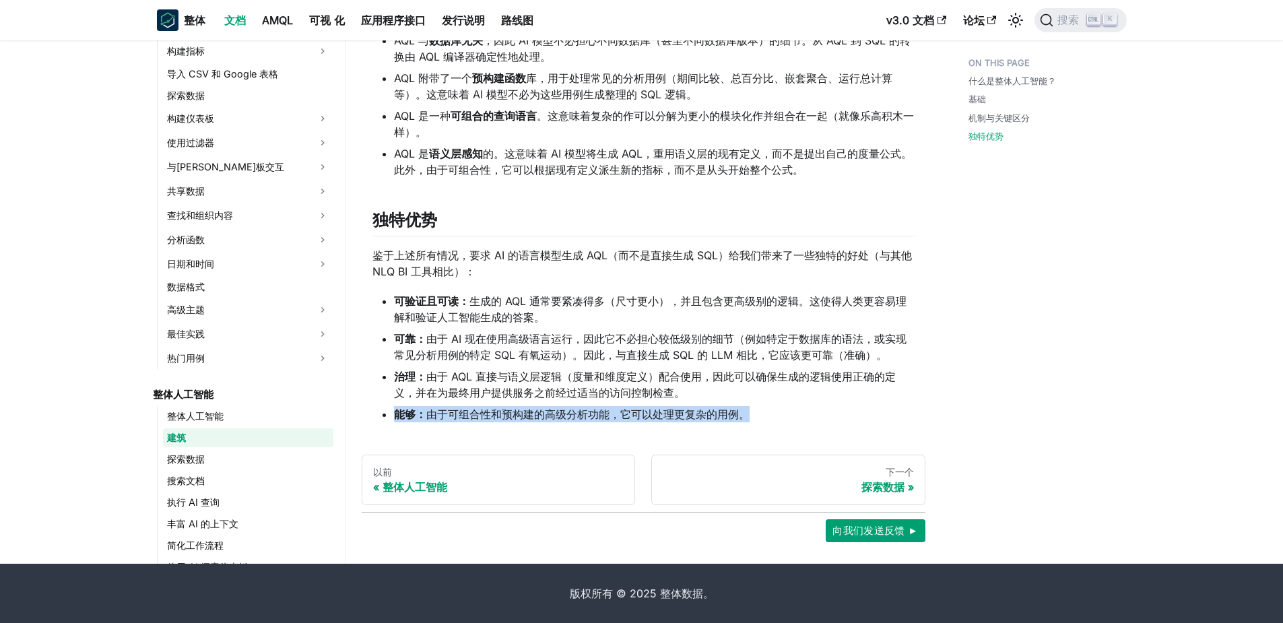
drag
click at [827, 338] on li "可靠： 由于 AI 现在使用高级语言运行，因此它不必担心较低级别的细节（例如特定于数据库的语法，或实现常见分析用例的特定 SQL 有氧运动）。因此，与直接生成…" at bounding box center [654, 347] width 521 height 32
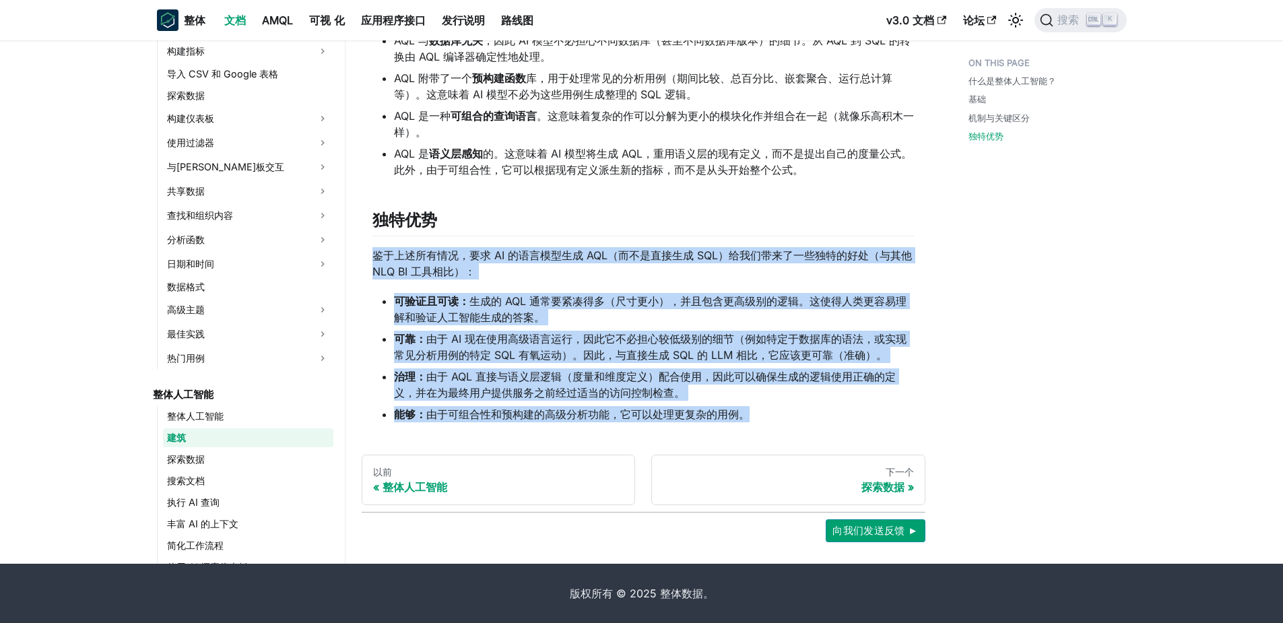
click at [752, 326] on ul "可验证且可读： 生成的 AQL 通常要紧凑得多（尺寸更小），并且包含更高级别的逻辑。这使得人类更容易理解和验证人工智能生成的答案。 可靠： 由于 AI 现在使…" at bounding box center [643, 357] width 542 height 129
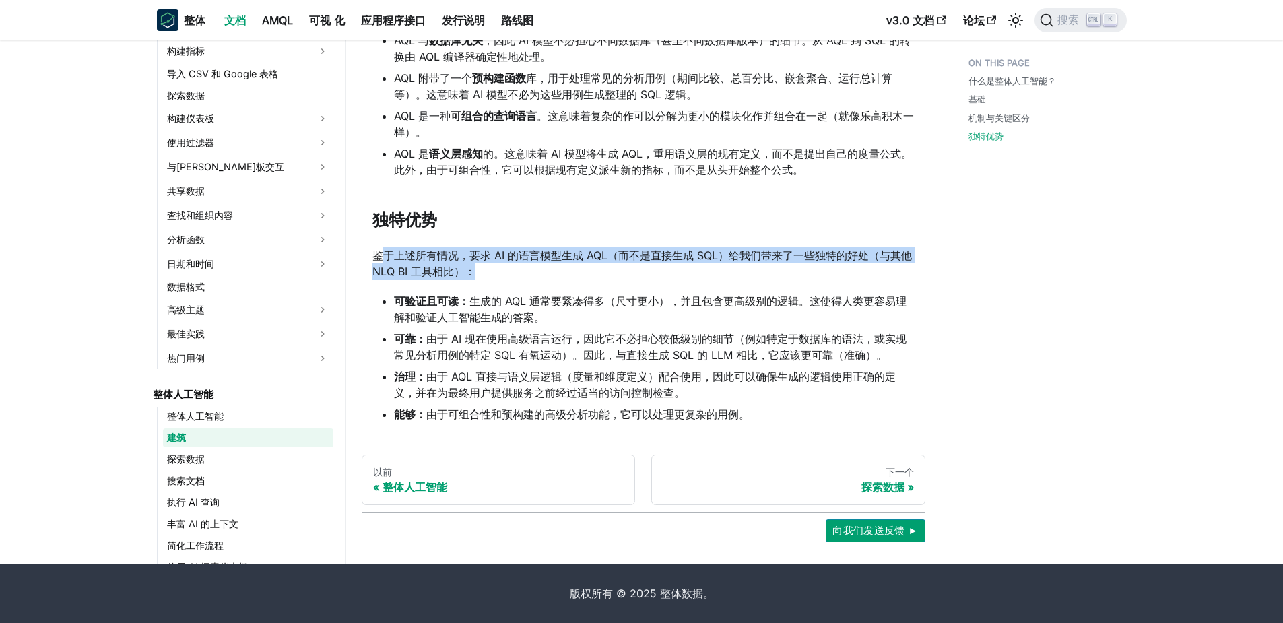
drag, startPoint x: 504, startPoint y: 274, endPoint x: 384, endPoint y: 252, distance: 121.9
click at [384, 252] on p "鉴于上述所有情况，要求 AI 的语言模型生成 AQL（而不是直接生成 SQL）给我们带来了一些独特的好处（与其他 NLQ BI 工具相比）：" at bounding box center [643, 263] width 542 height 32
